Goal: Transaction & Acquisition: Obtain resource

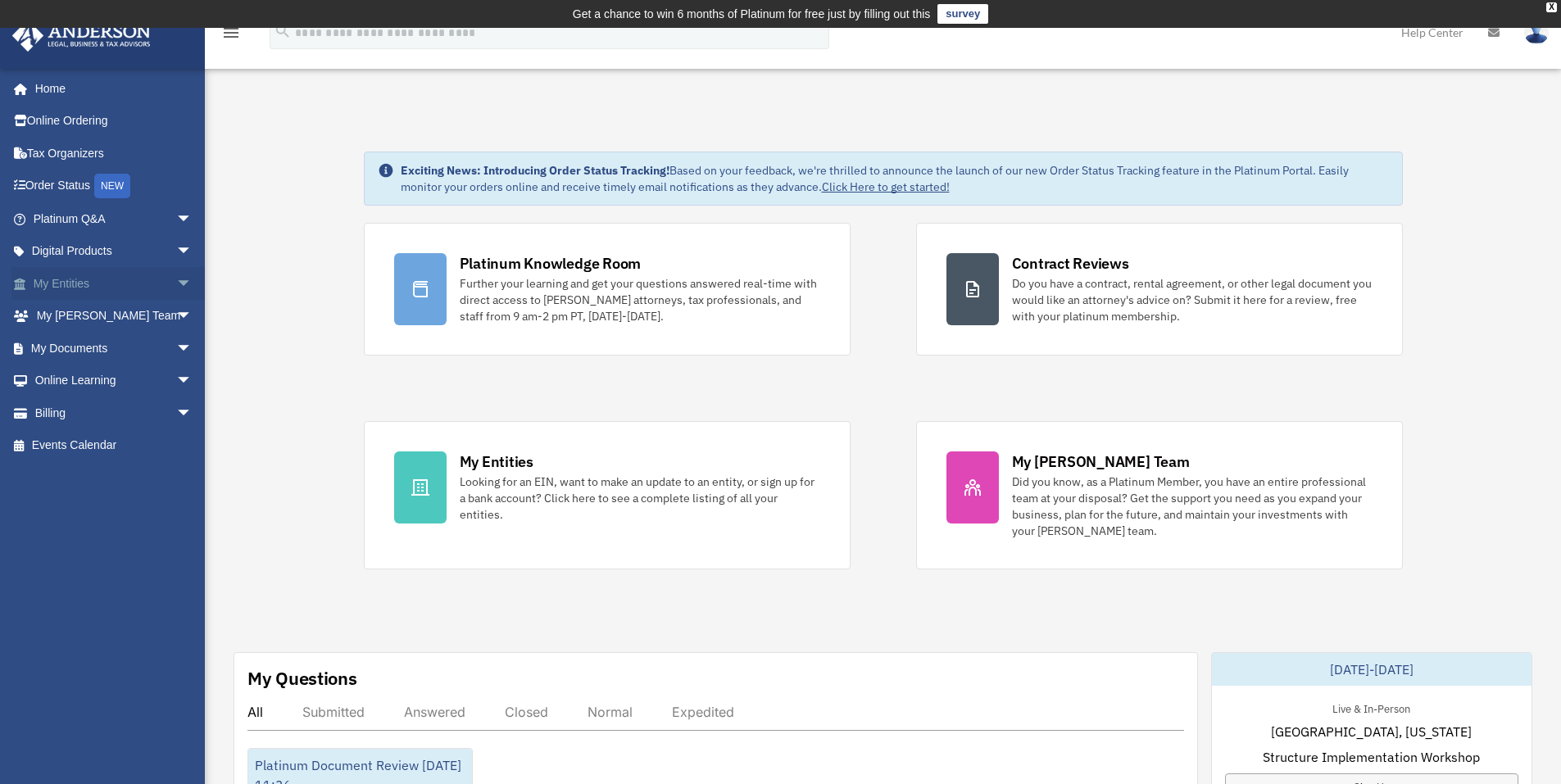
click at [85, 290] on link "My Entities arrow_drop_down" at bounding box center [114, 282] width 206 height 33
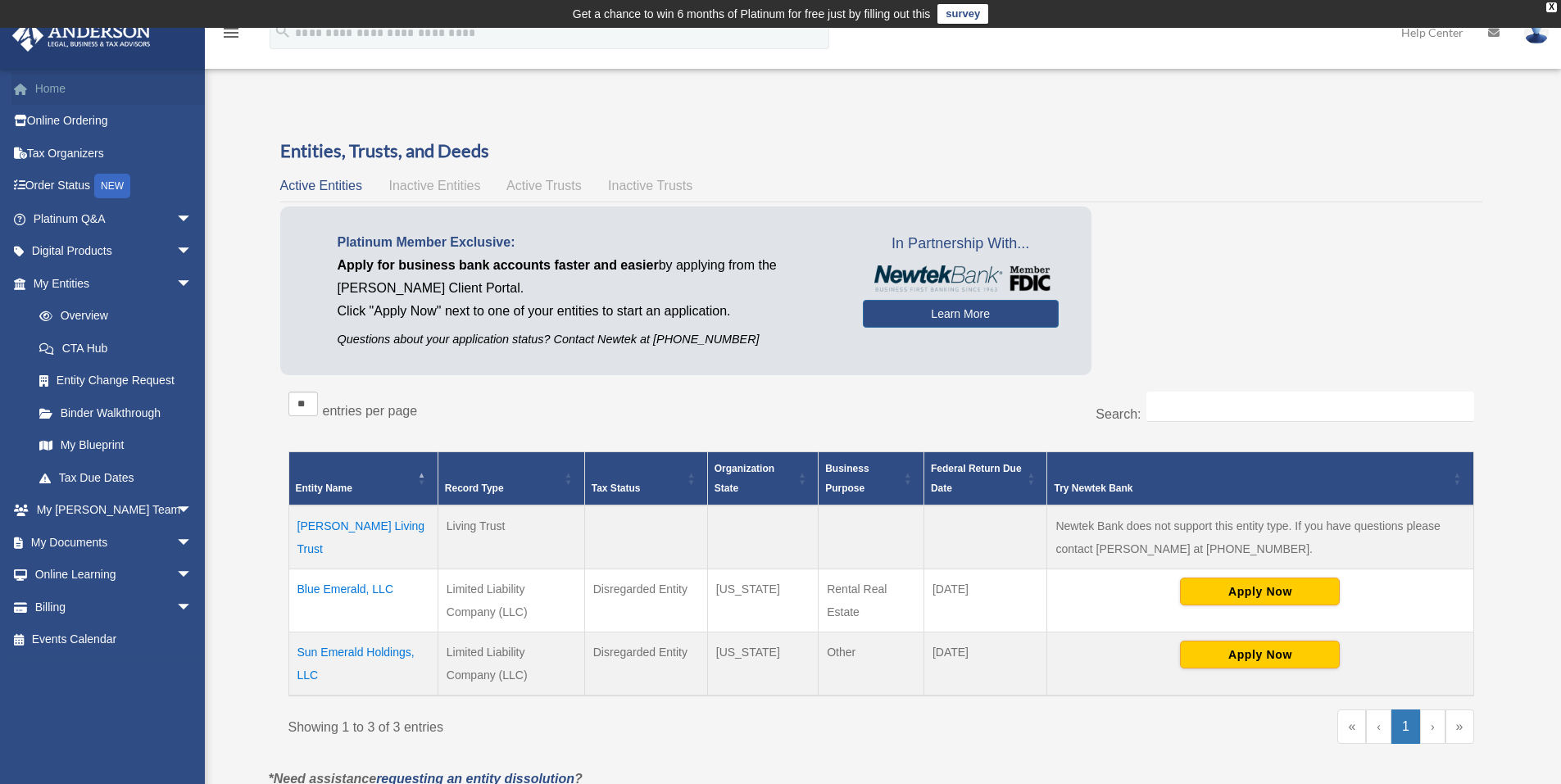
click at [55, 90] on link "Home" at bounding box center [114, 88] width 206 height 33
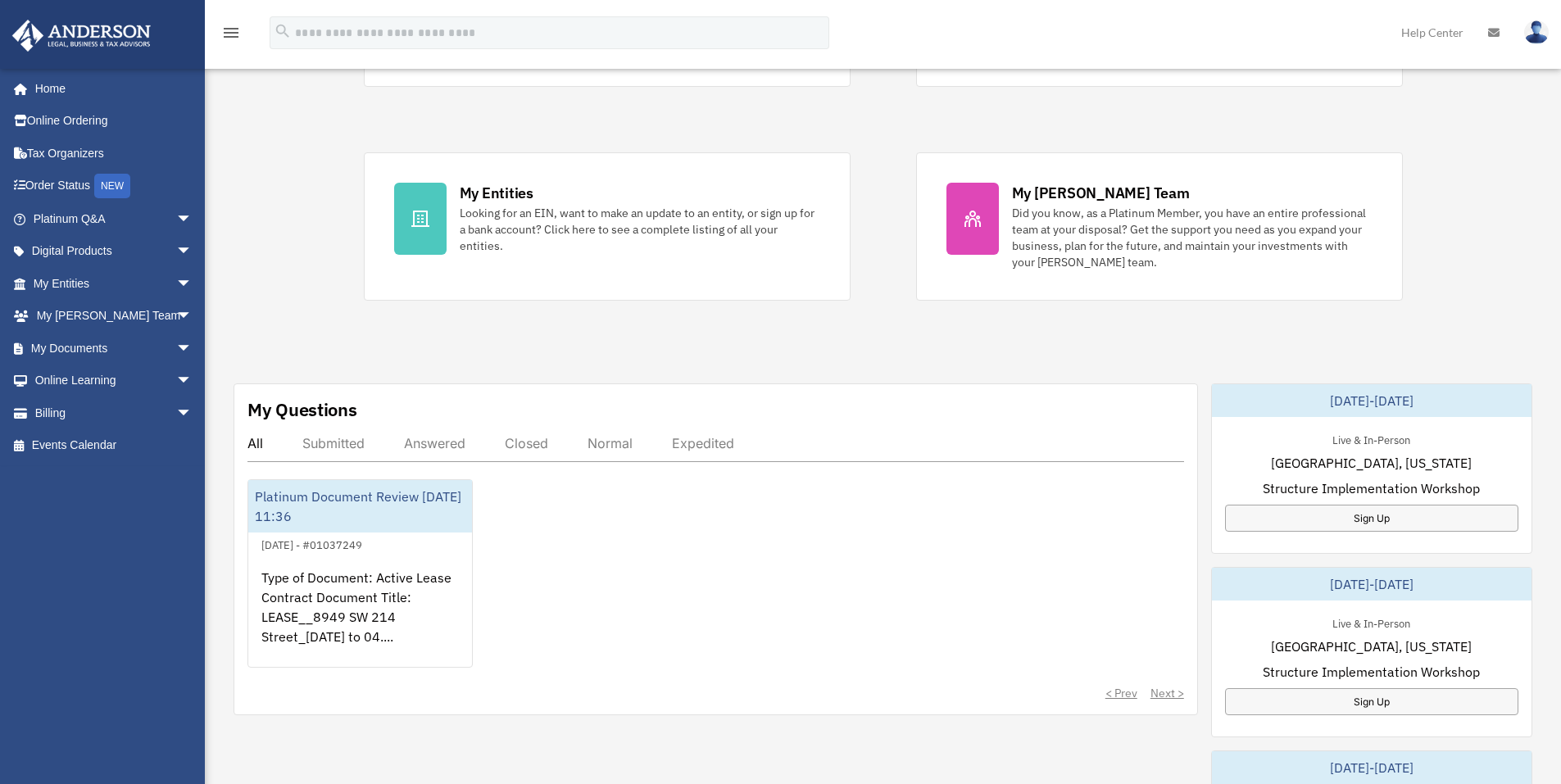
scroll to position [327, 0]
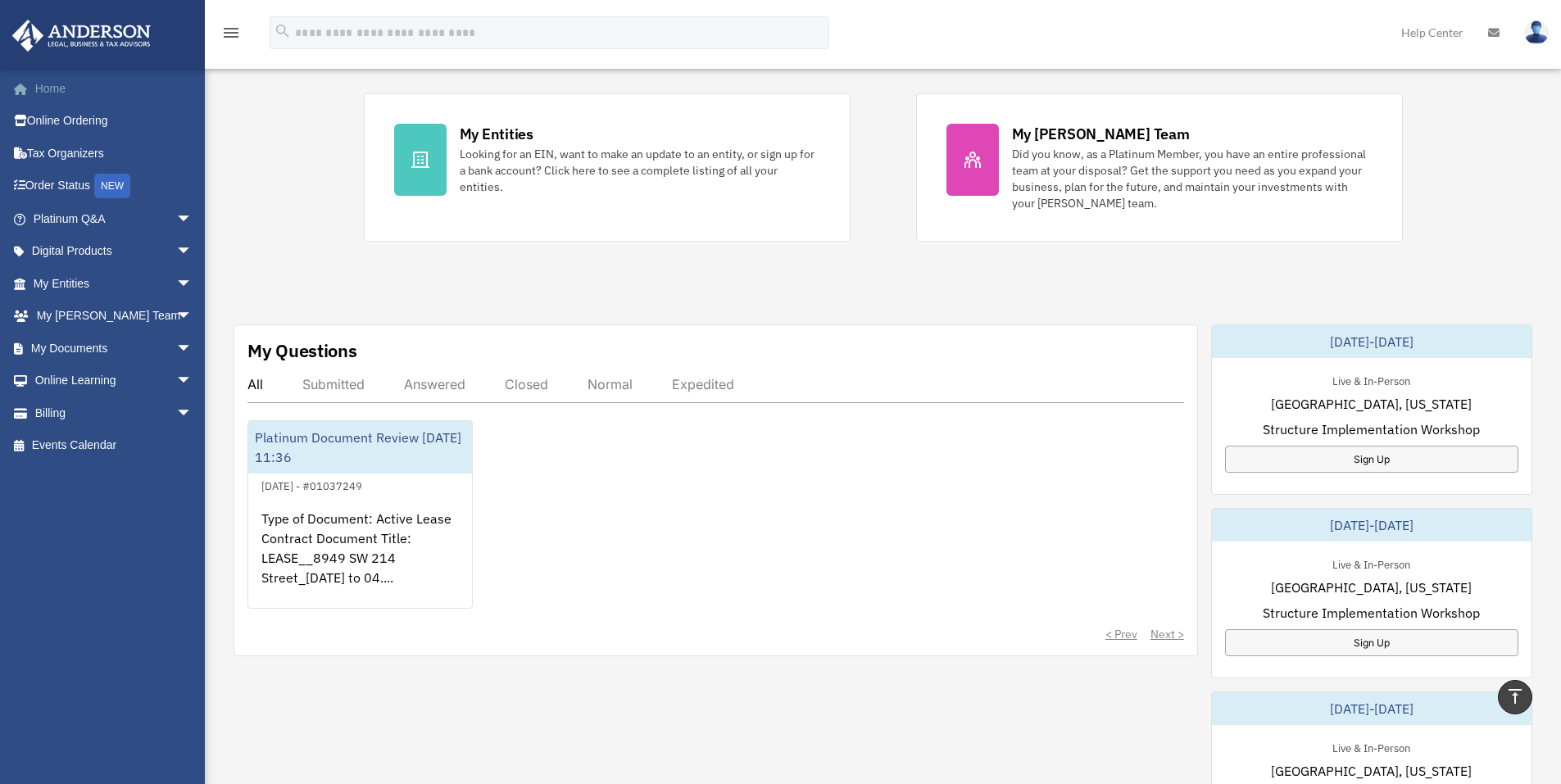
click at [64, 96] on link "Home" at bounding box center [114, 88] width 206 height 33
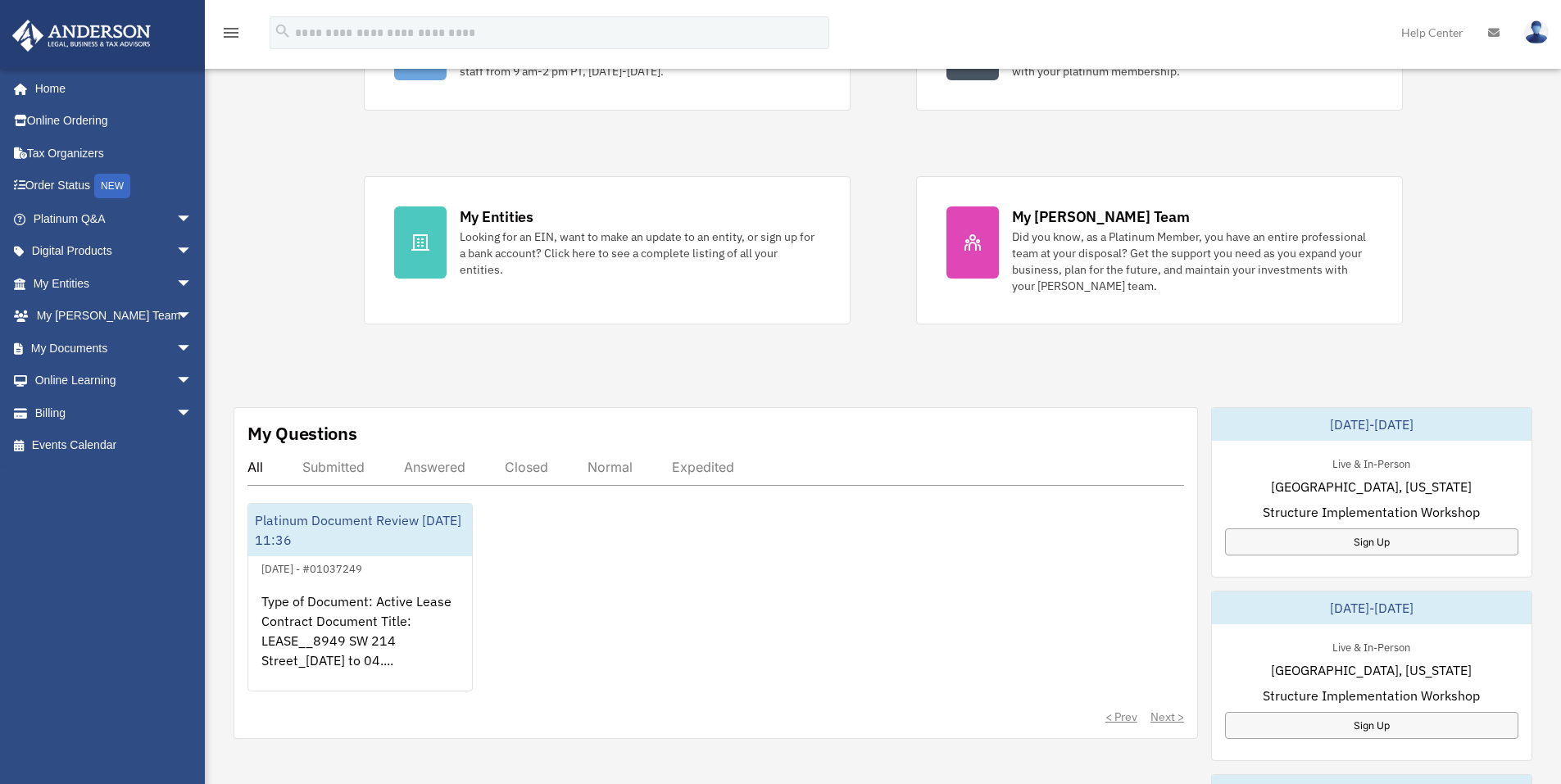
scroll to position [245, 0]
click at [99, 278] on link "My Entities arrow_drop_down" at bounding box center [114, 282] width 206 height 33
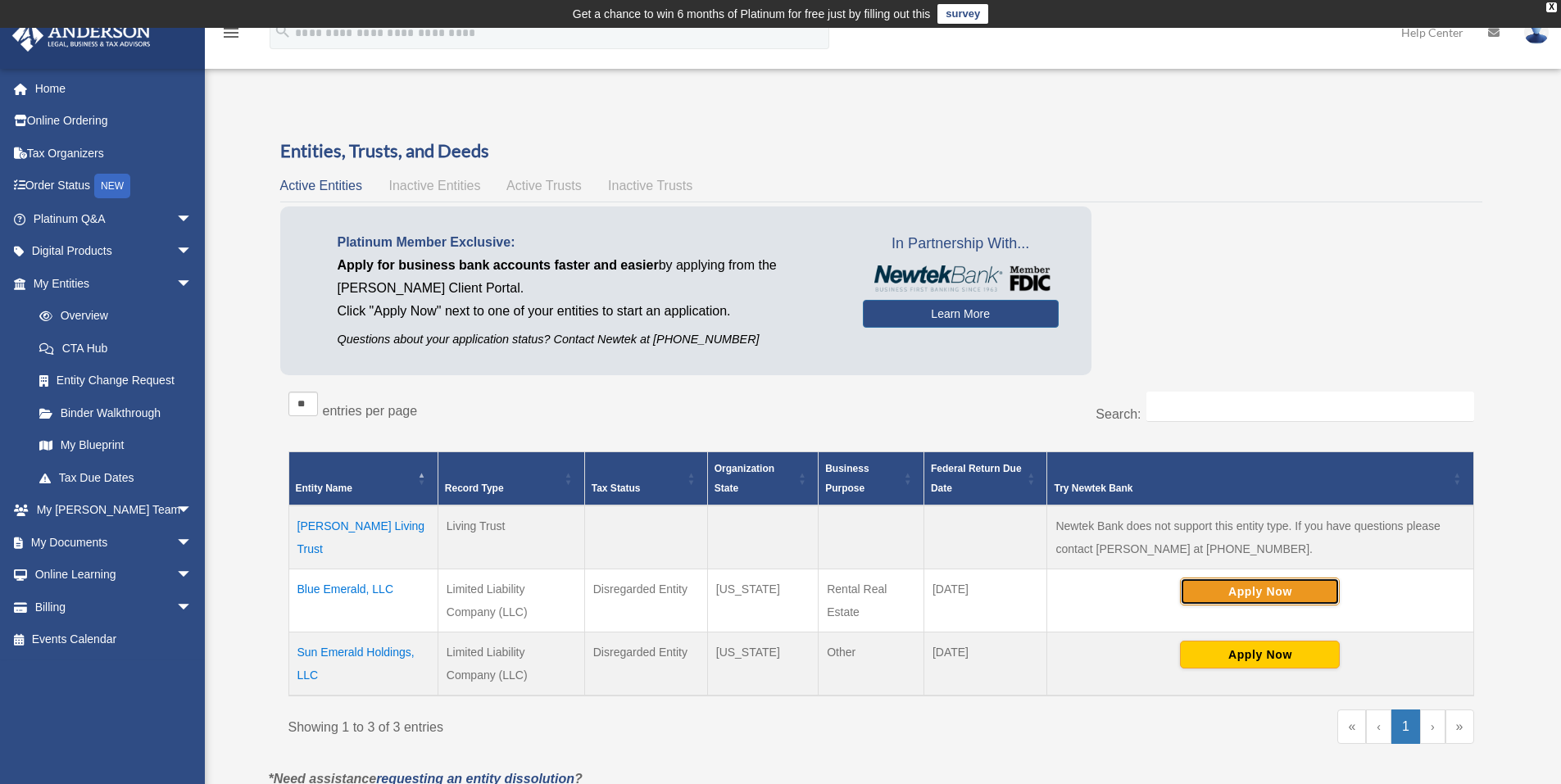
click at [1278, 596] on button "Apply Now" at bounding box center [1259, 591] width 159 height 28
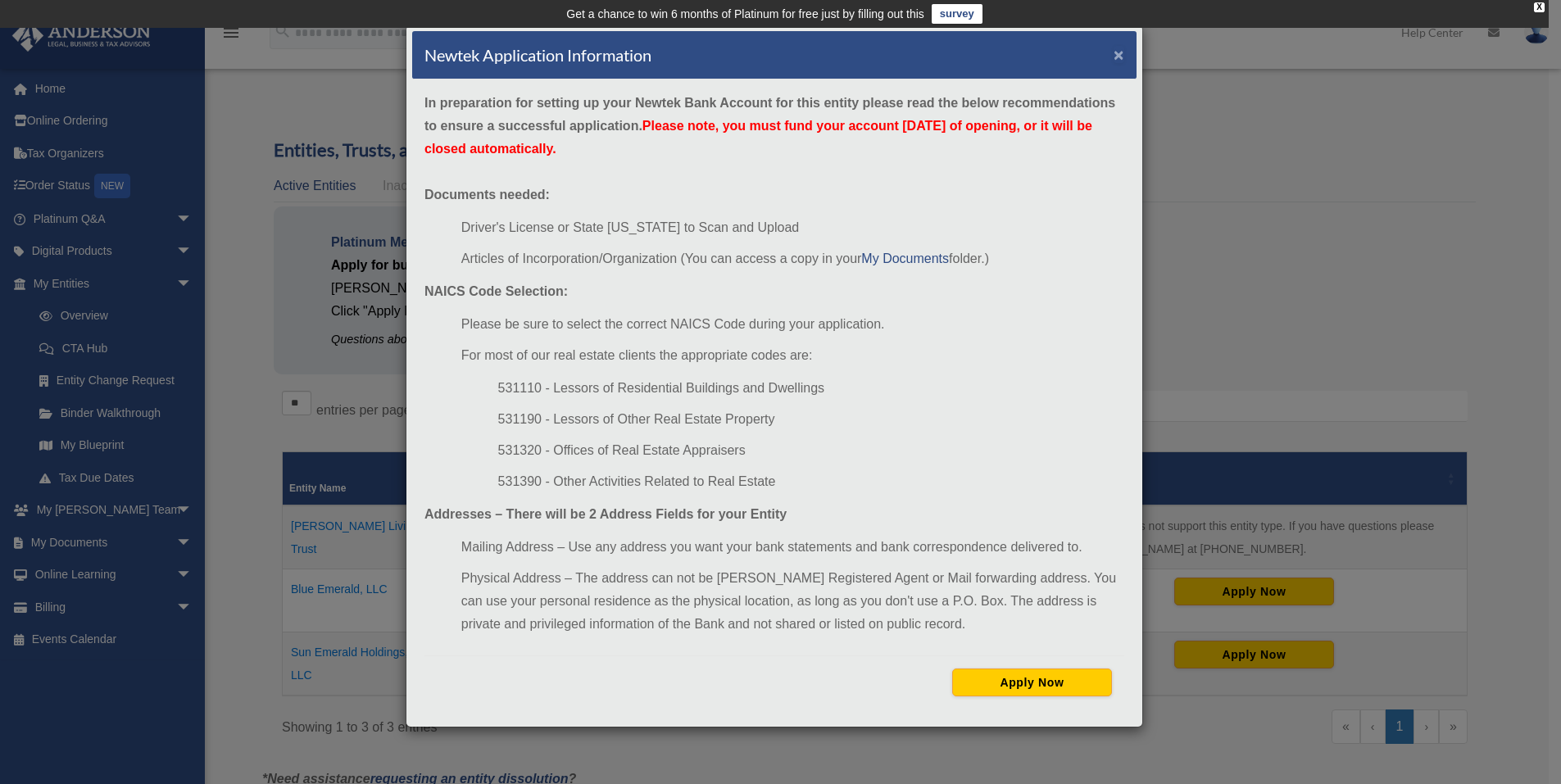
click at [1116, 53] on button "×" at bounding box center [1119, 55] width 11 height 18
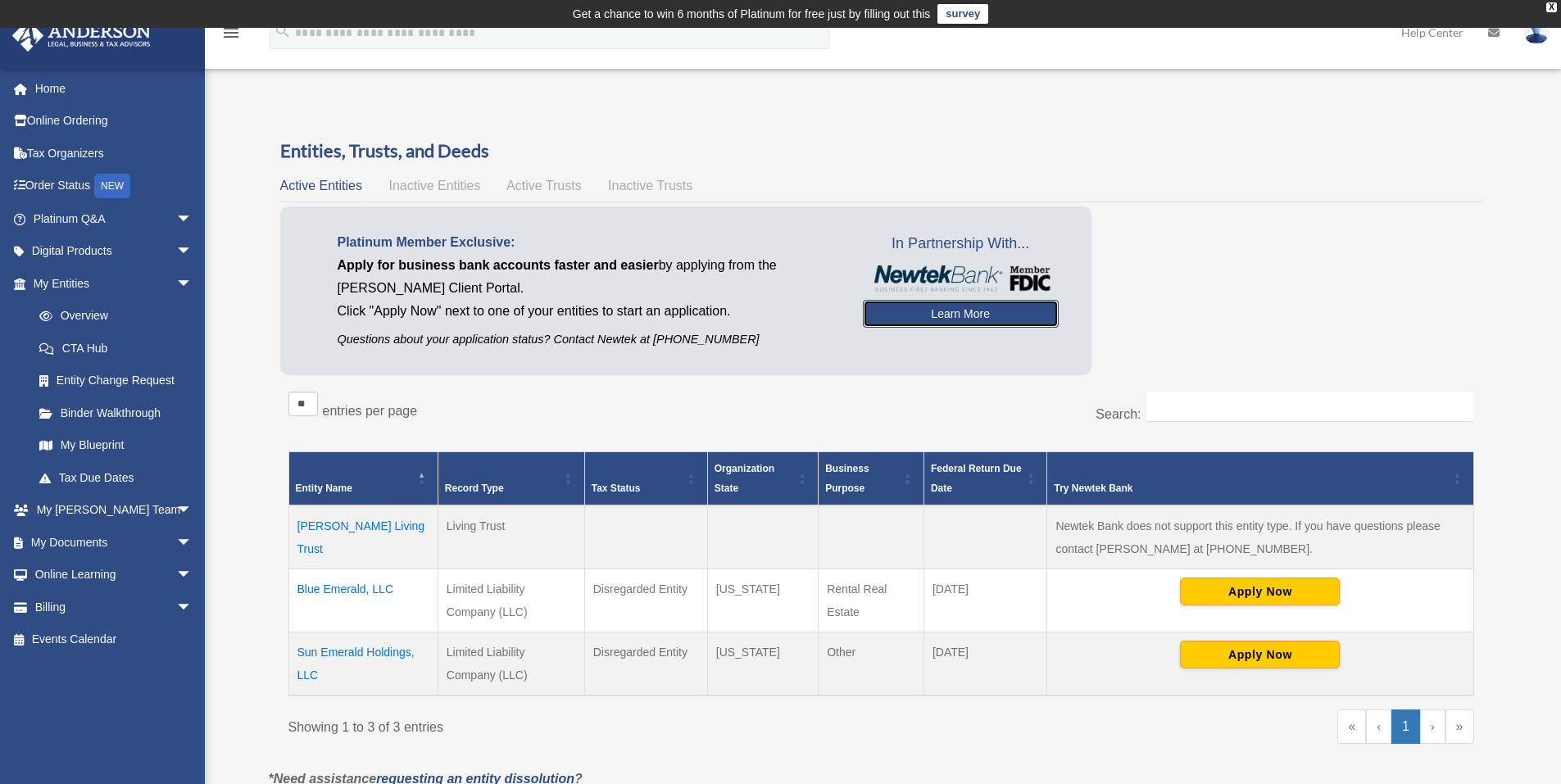
click at [972, 309] on link "Learn More" at bounding box center [961, 314] width 195 height 28
click at [968, 319] on link "Learn More" at bounding box center [961, 314] width 195 height 28
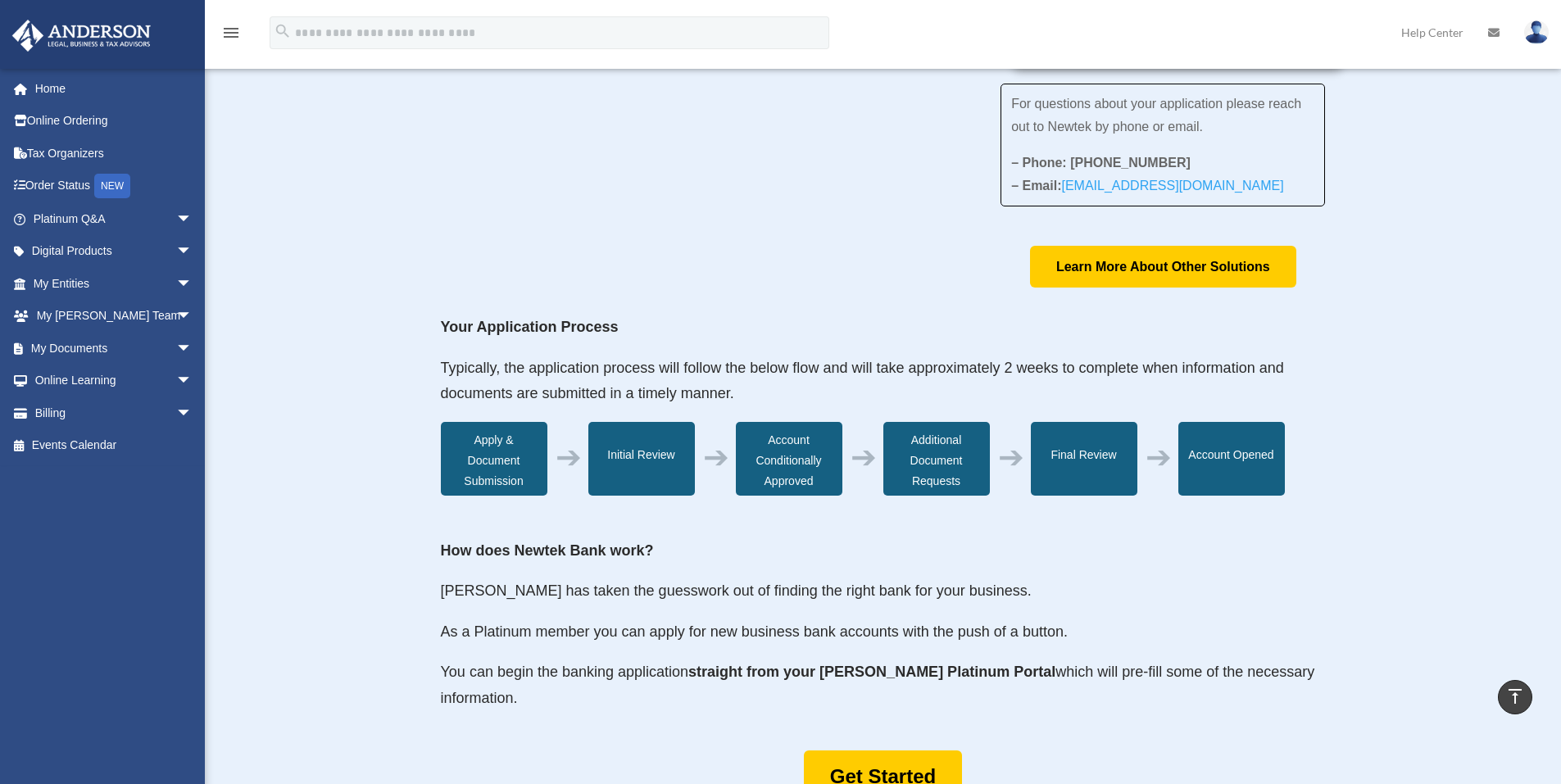
scroll to position [245, 0]
